Goal: Information Seeking & Learning: Learn about a topic

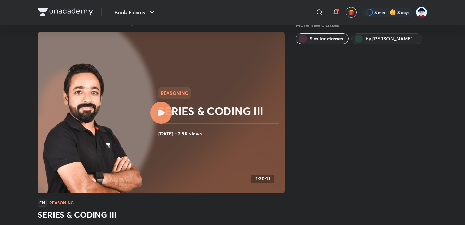
scroll to position [440, 0]
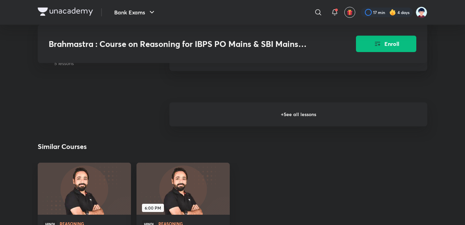
scroll to position [933, 0]
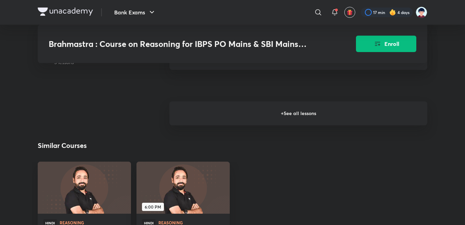
click at [285, 119] on h6 "+ See all lessons" at bounding box center [298, 114] width 258 height 24
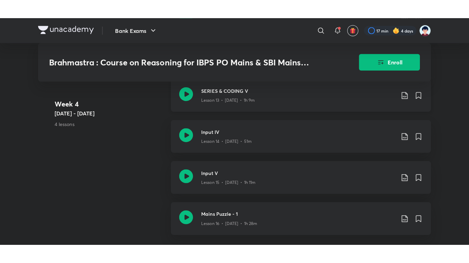
scroll to position [975, 0]
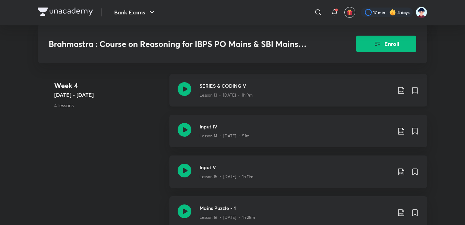
drag, startPoint x: 185, startPoint y: 93, endPoint x: 217, endPoint y: 93, distance: 31.6
click at [185, 94] on icon at bounding box center [185, 89] width 14 height 14
